Goal: Task Accomplishment & Management: Use online tool/utility

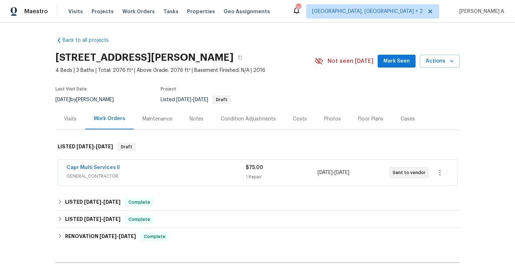
click at [186, 175] on span "GENERAL_CONTRACTOR" at bounding box center [156, 176] width 179 height 7
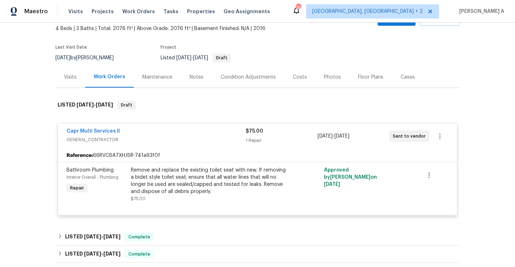
scroll to position [50, 0]
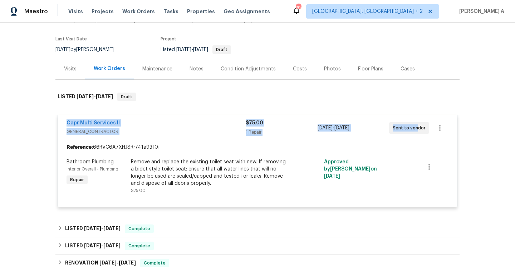
drag, startPoint x: 64, startPoint y: 123, endPoint x: 415, endPoint y: 127, distance: 351.6
click at [415, 127] on div "Capr Multi Services ll GENERAL_CONTRACTOR $75.00 1 Repair 9/15/2025 - 9/19/2025…" at bounding box center [257, 128] width 399 height 26
copy div "Capr Multi Services ll GENERAL_CONTRACTOR $75.00 1 Repair 9/15/2025 - 9/19/2025…"
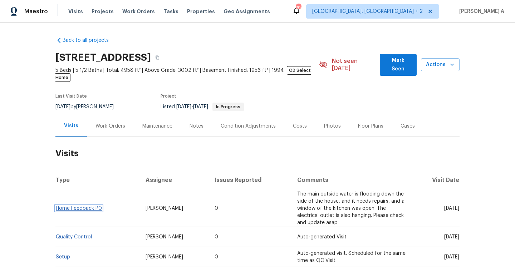
click at [93, 206] on link "Home Feedback P0" at bounding box center [79, 208] width 46 height 5
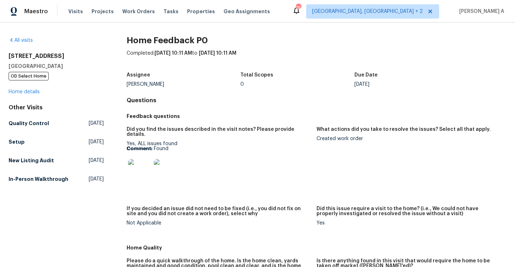
scroll to position [2, 0]
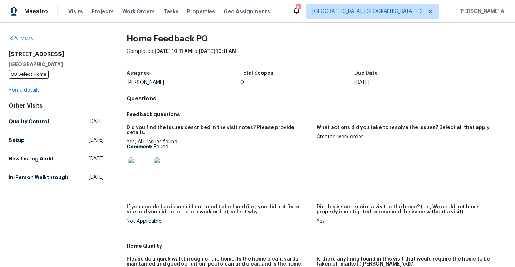
click at [140, 165] on img at bounding box center [139, 168] width 23 height 23
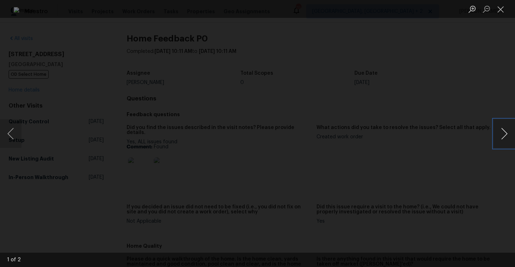
click at [503, 134] on button "Next image" at bounding box center [504, 133] width 21 height 29
click at [457, 109] on div "Lightbox" at bounding box center [257, 133] width 515 height 267
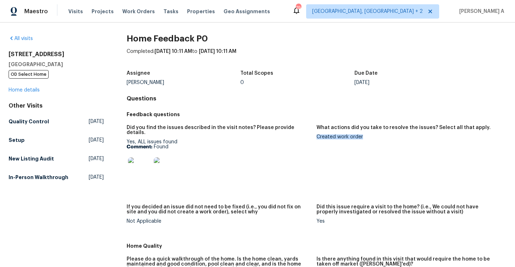
drag, startPoint x: 316, startPoint y: 138, endPoint x: 363, endPoint y: 137, distance: 47.2
click at [363, 137] on div "Created work order" at bounding box center [408, 136] width 184 height 5
copy div "Created work order"
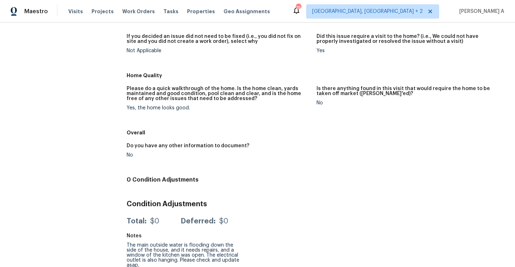
scroll to position [0, 0]
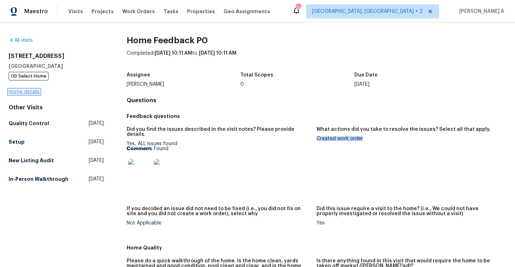
click at [38, 92] on link "Home details" at bounding box center [24, 91] width 31 height 5
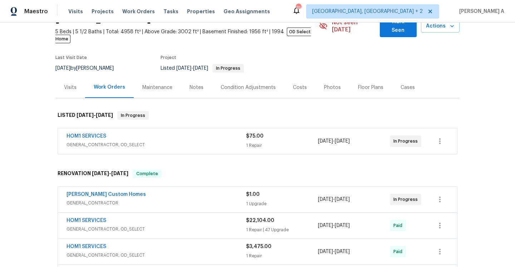
scroll to position [62, 0]
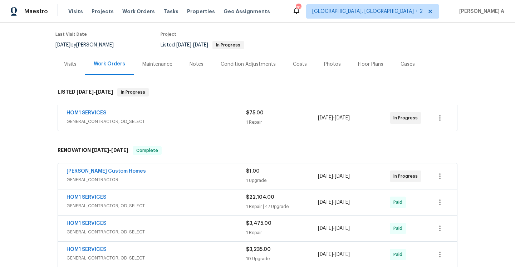
click at [105, 119] on div "HOM1 SERVICES GENERAL_CONTRACTOR, OD_SELECT" at bounding box center [157, 117] width 180 height 17
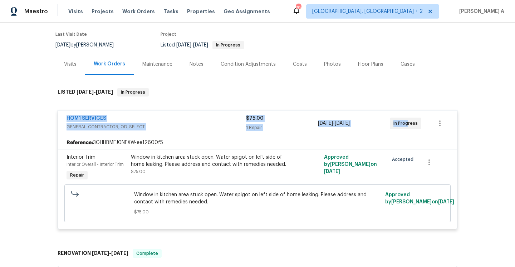
drag, startPoint x: 63, startPoint y: 111, endPoint x: 407, endPoint y: 117, distance: 343.7
click at [407, 117] on div "HOM1 SERVICES GENERAL_CONTRACTOR, OD_SELECT $75.00 1 Repair [DATE] - [DATE] In …" at bounding box center [257, 124] width 399 height 26
copy div "HOM1 SERVICES GENERAL_CONTRACTOR, OD_SELECT $75.00 1 Repair [DATE] - [DATE] In …"
